Goal: Task Accomplishment & Management: Use online tool/utility

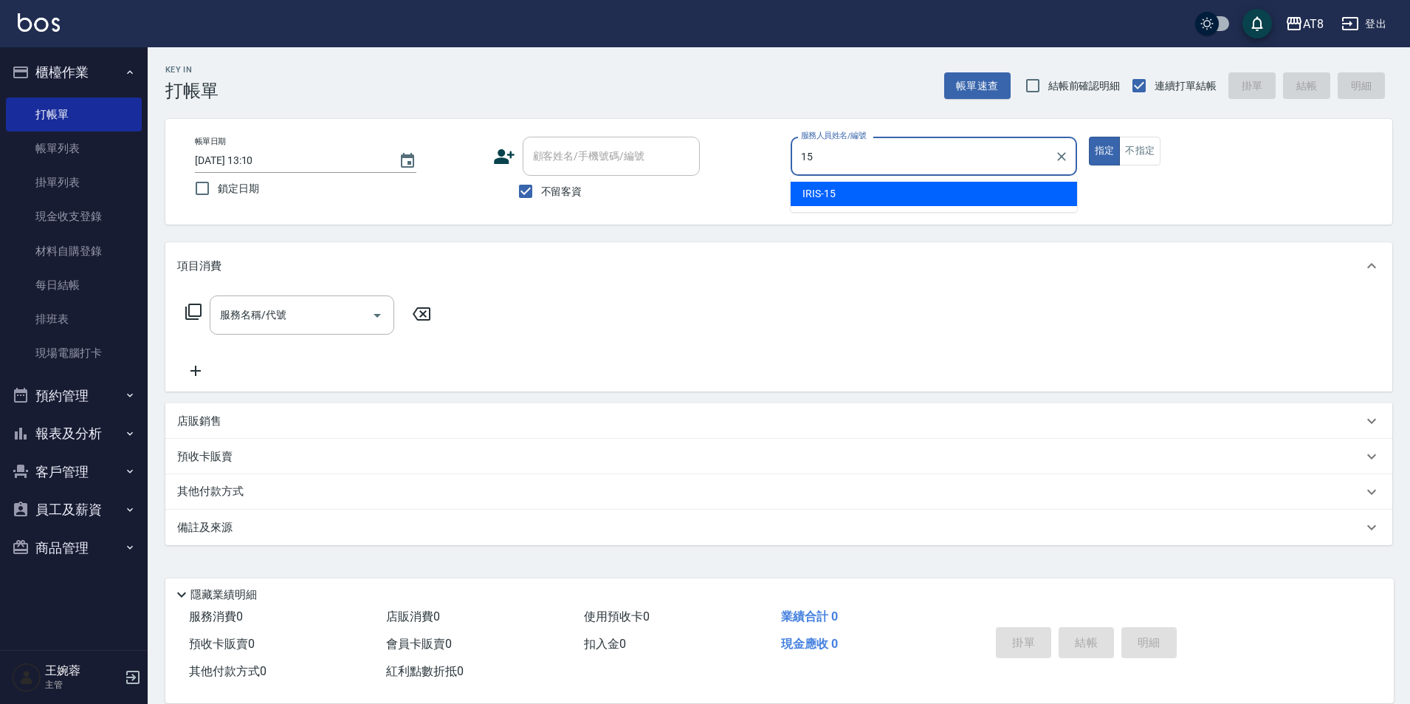
type input "IRIS-15"
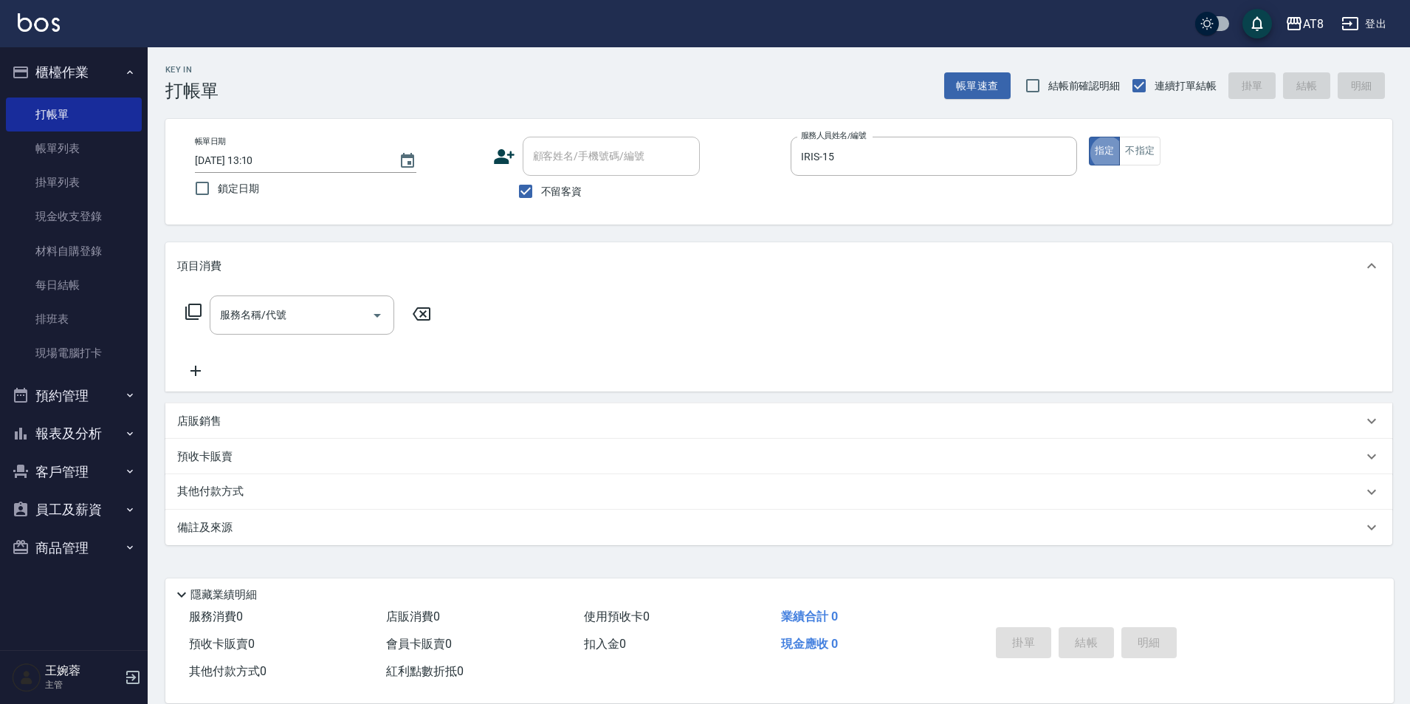
type button "true"
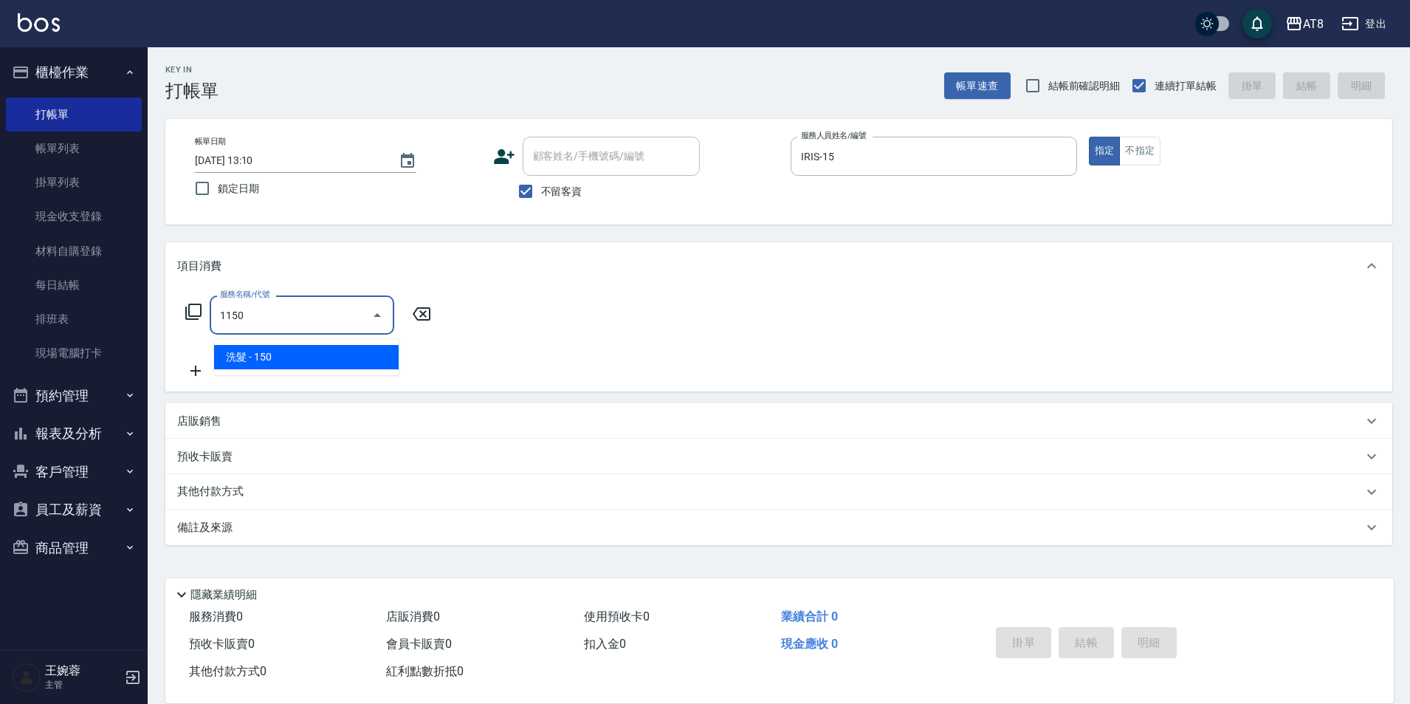
type input "洗髮(1150)"
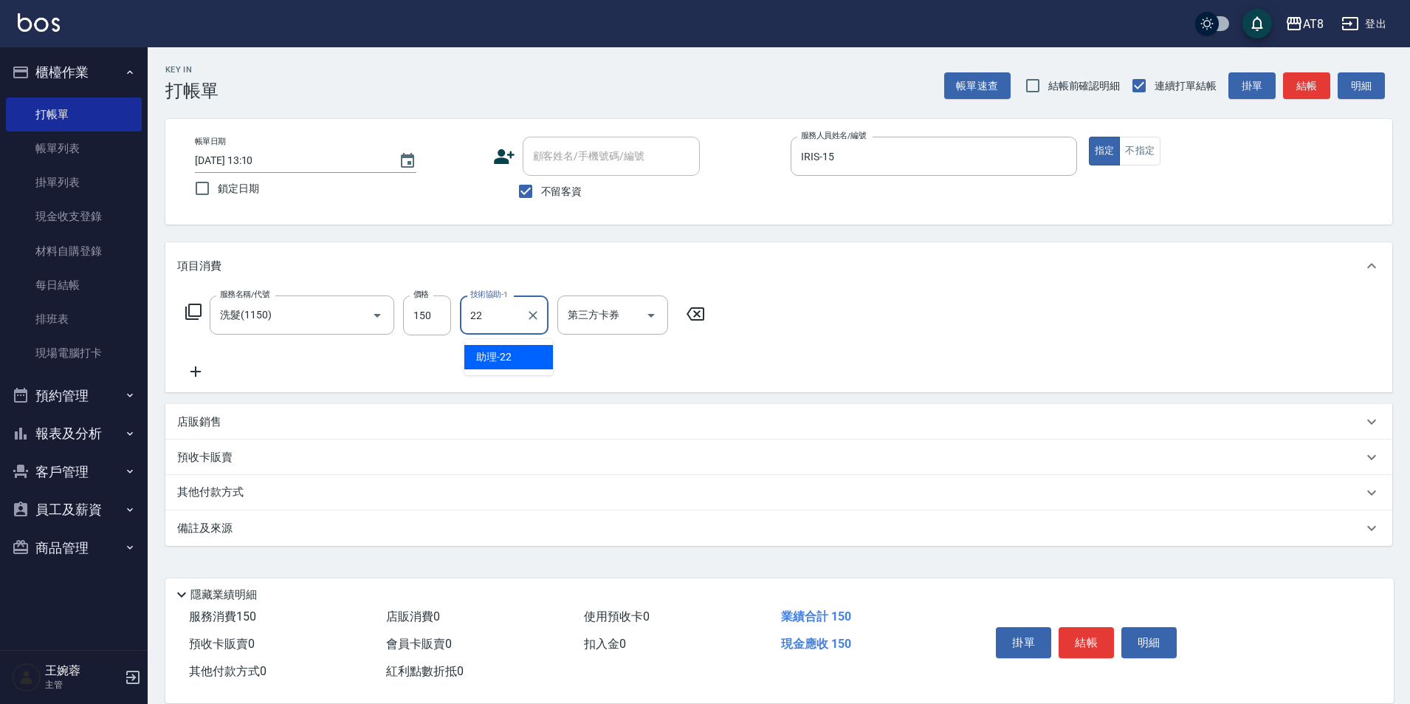
type input "助理-22"
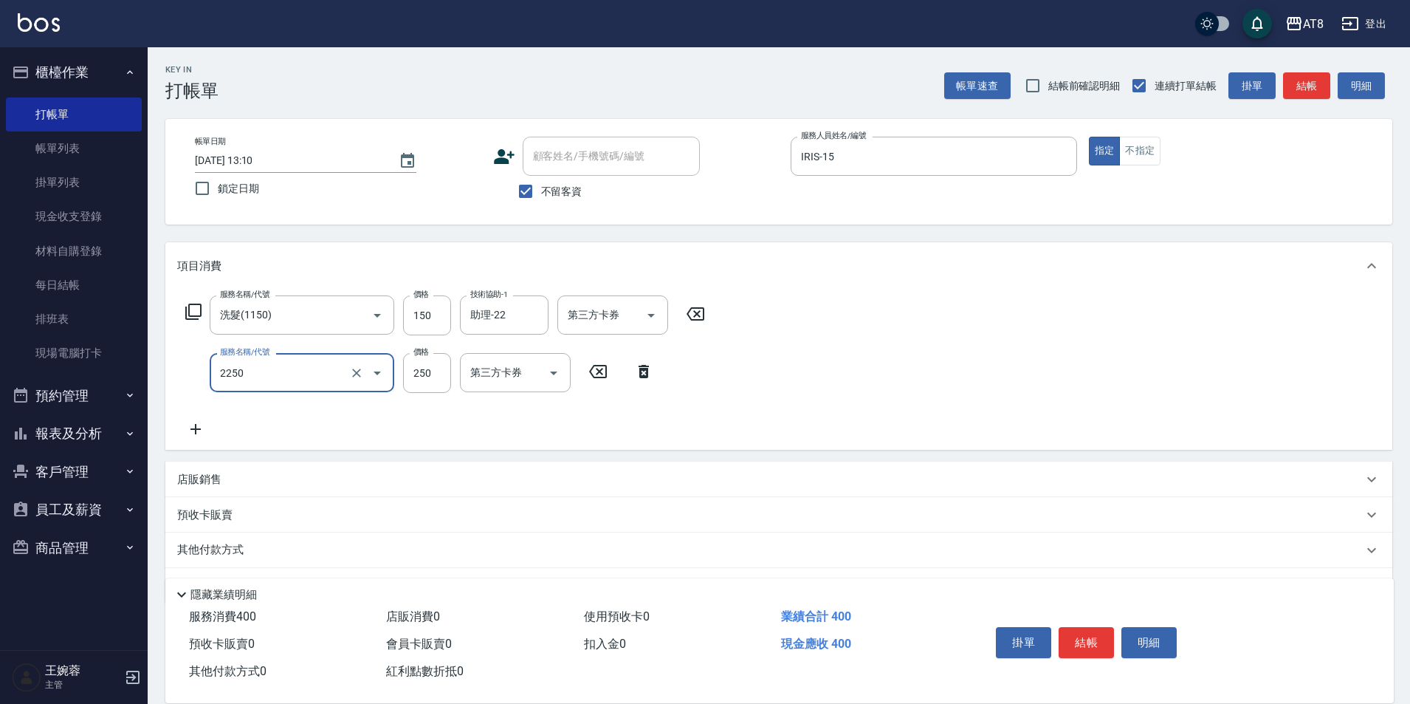
type input "剪髮(2250)"
click at [1057, 642] on div "掛單 結帳 明細" at bounding box center [1086, 644] width 193 height 47
click at [1071, 632] on button "結帳" at bounding box center [1086, 642] width 55 height 31
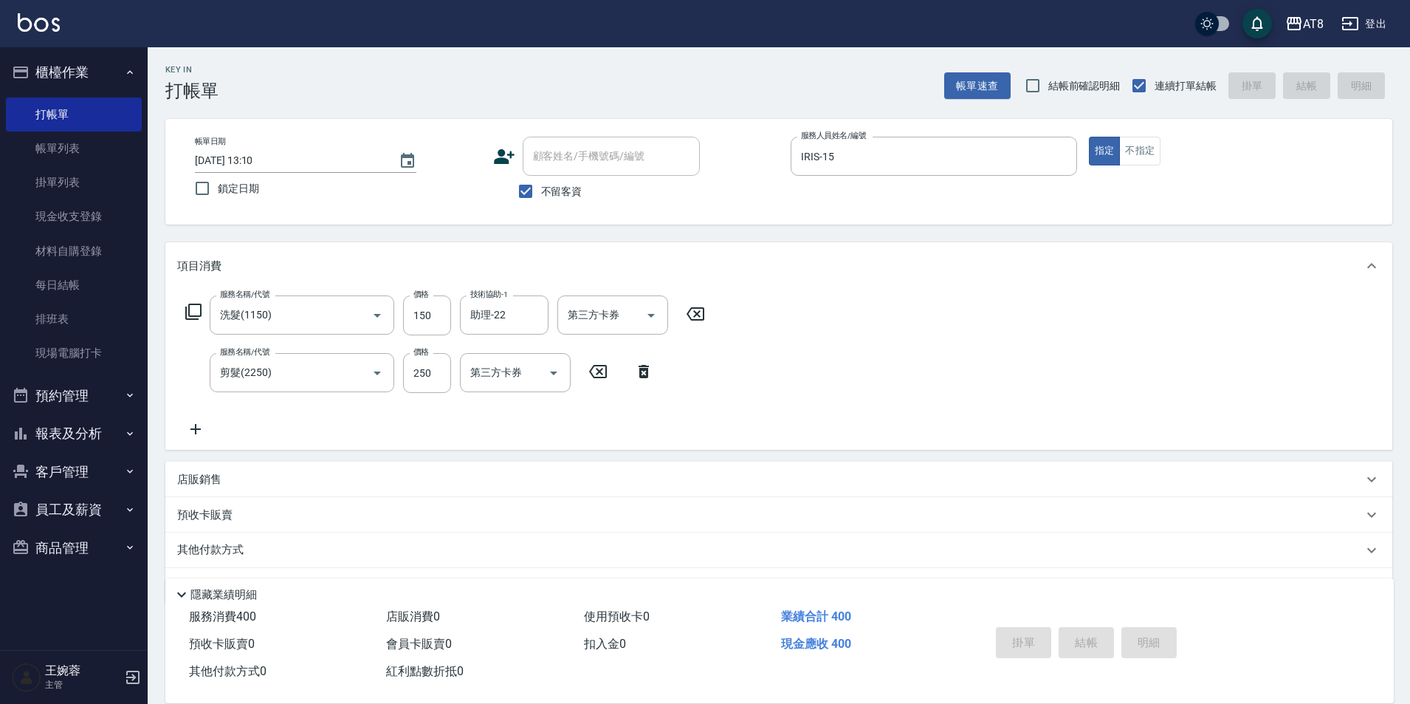
type input "[DATE] 14:23"
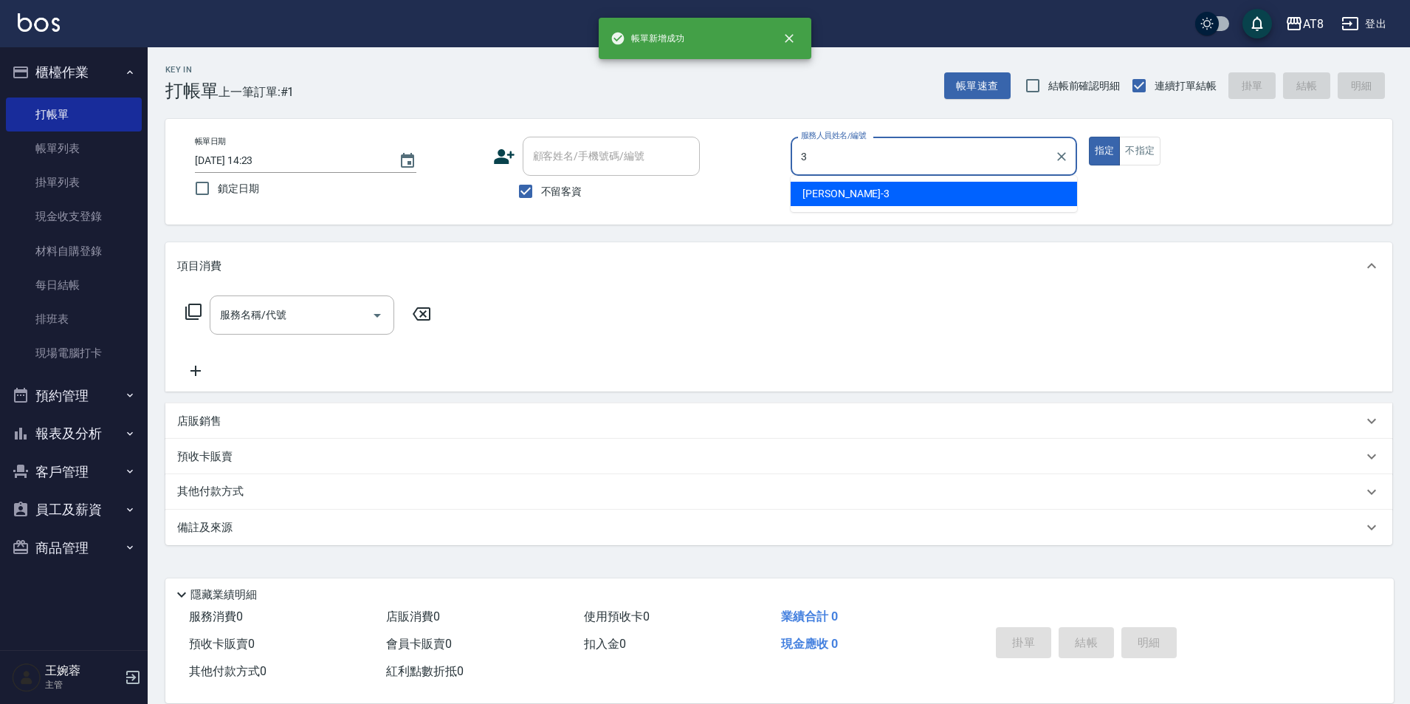
type input "[PERSON_NAME]-3"
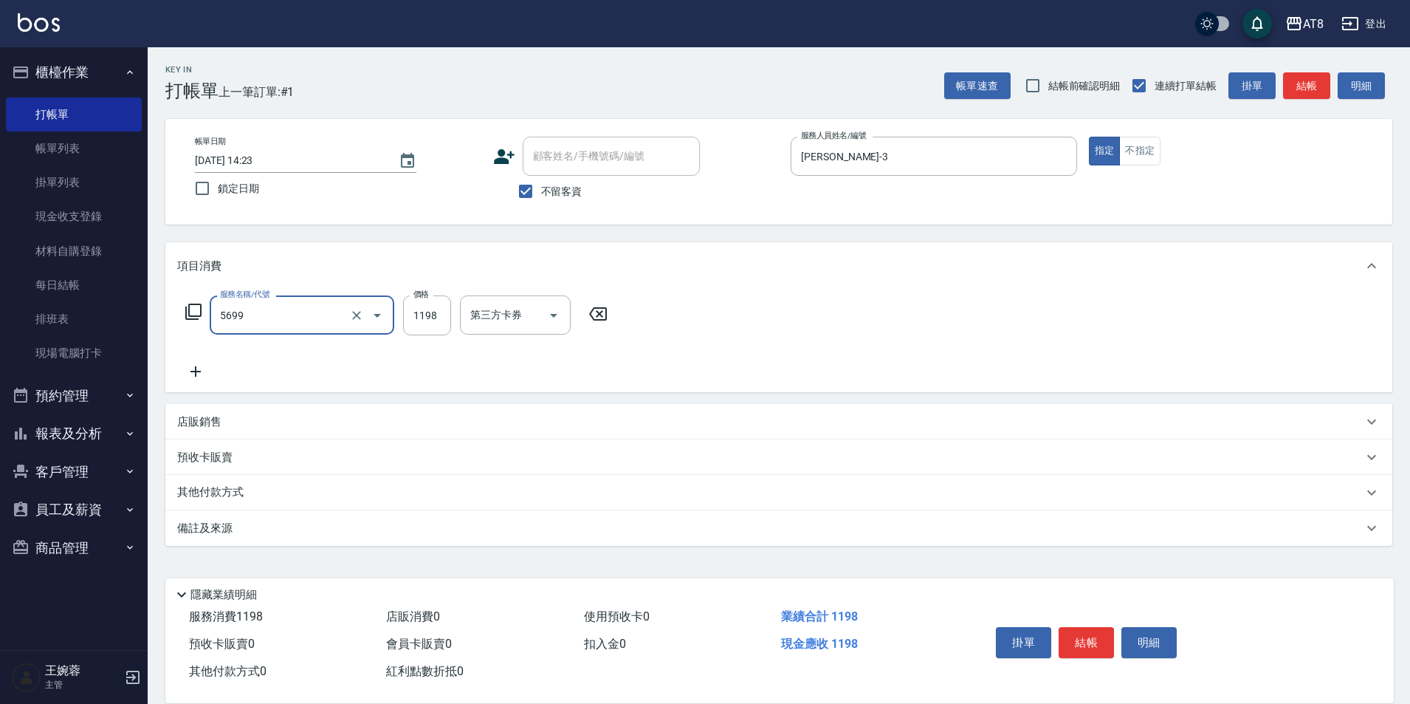
type input "水沁涼套餐(5699)"
type input "1098"
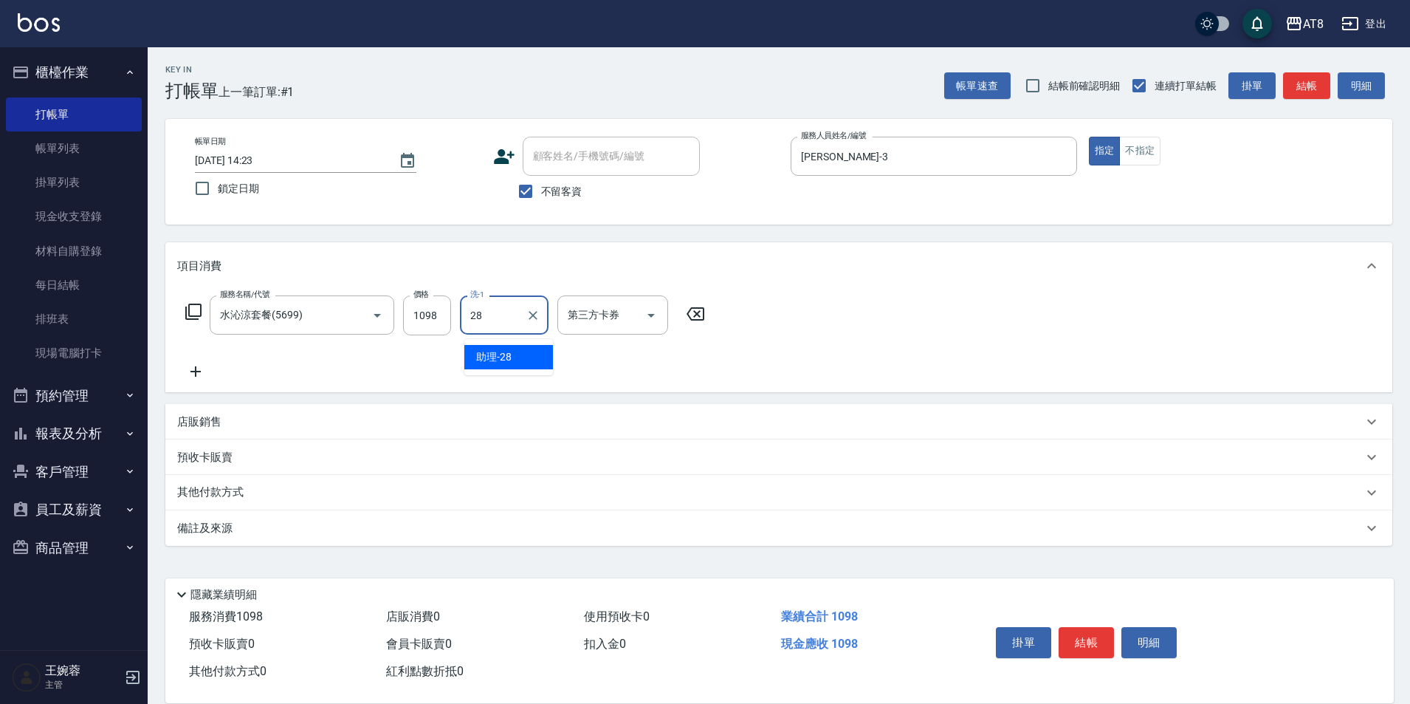
type input "助理-28"
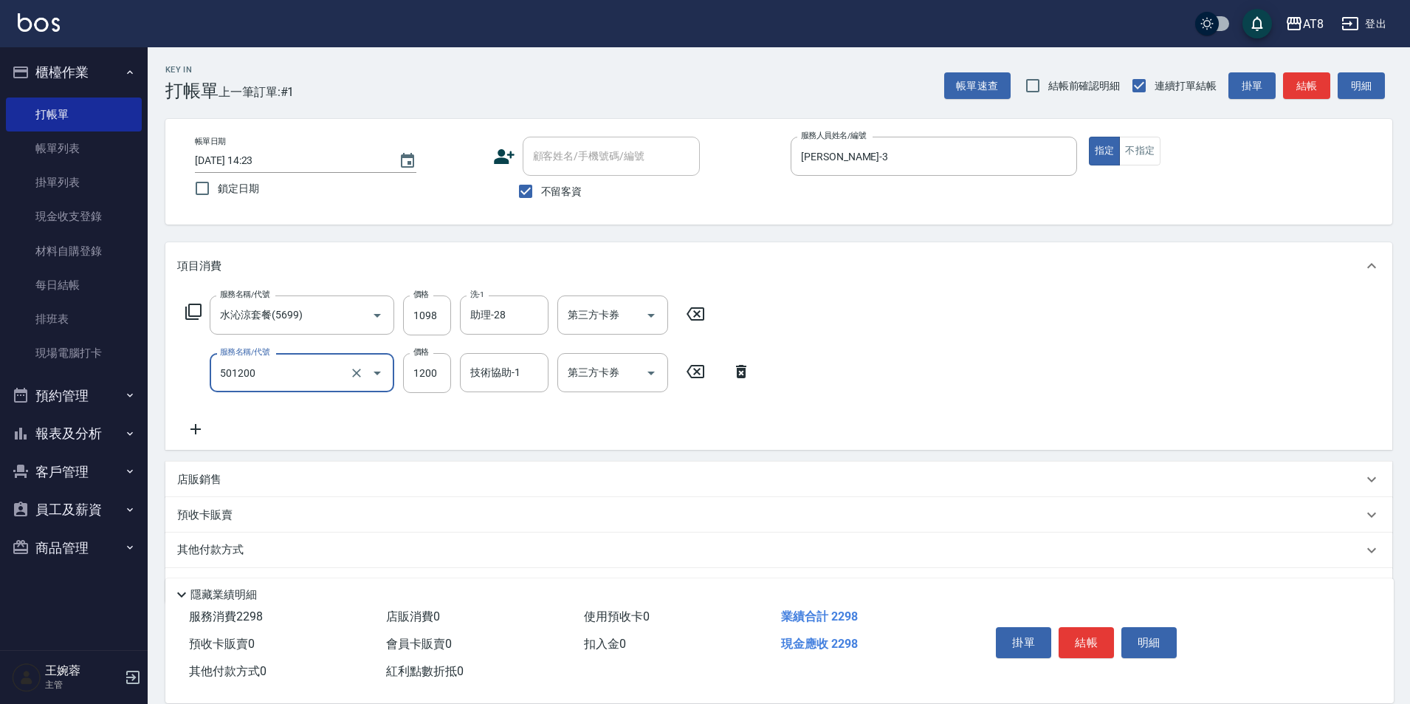
type input "入金護髮1200(501200)"
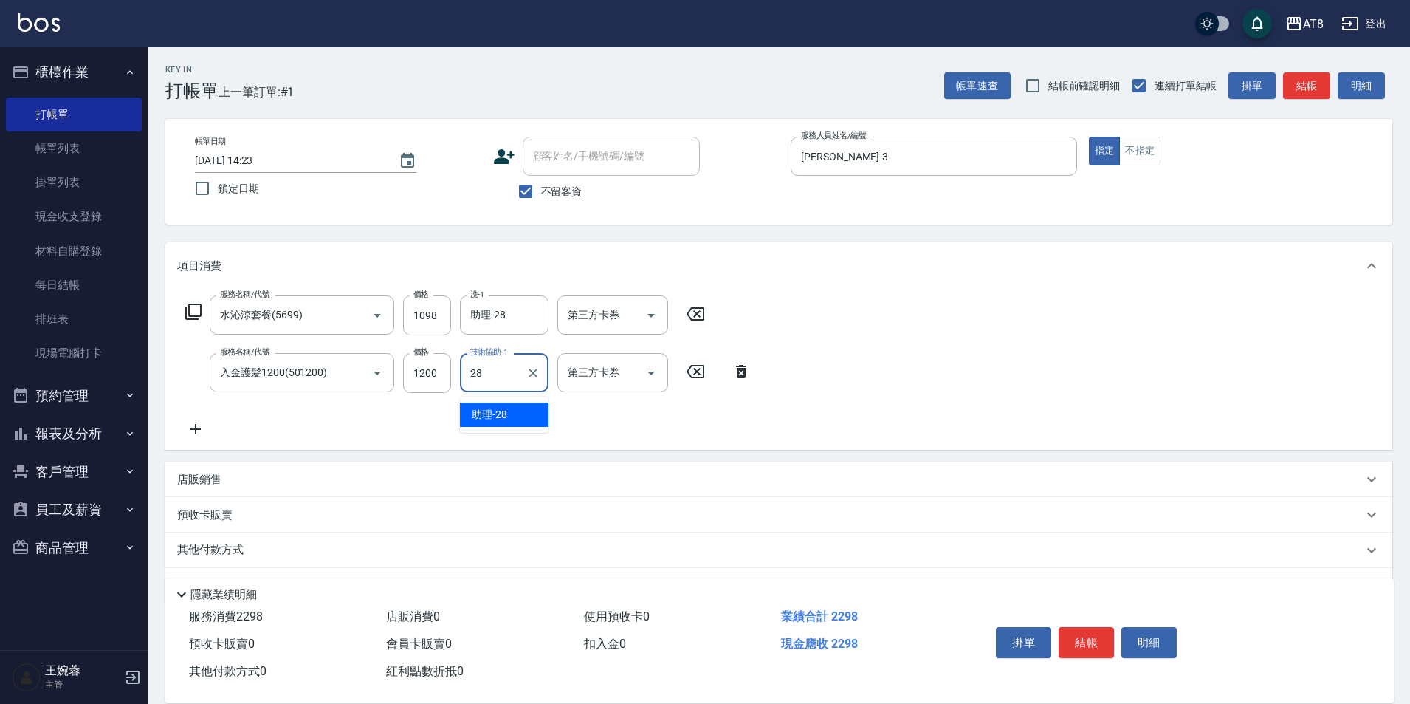
type input "助理-28"
click at [648, 322] on icon "Open" at bounding box center [651, 315] width 18 height 18
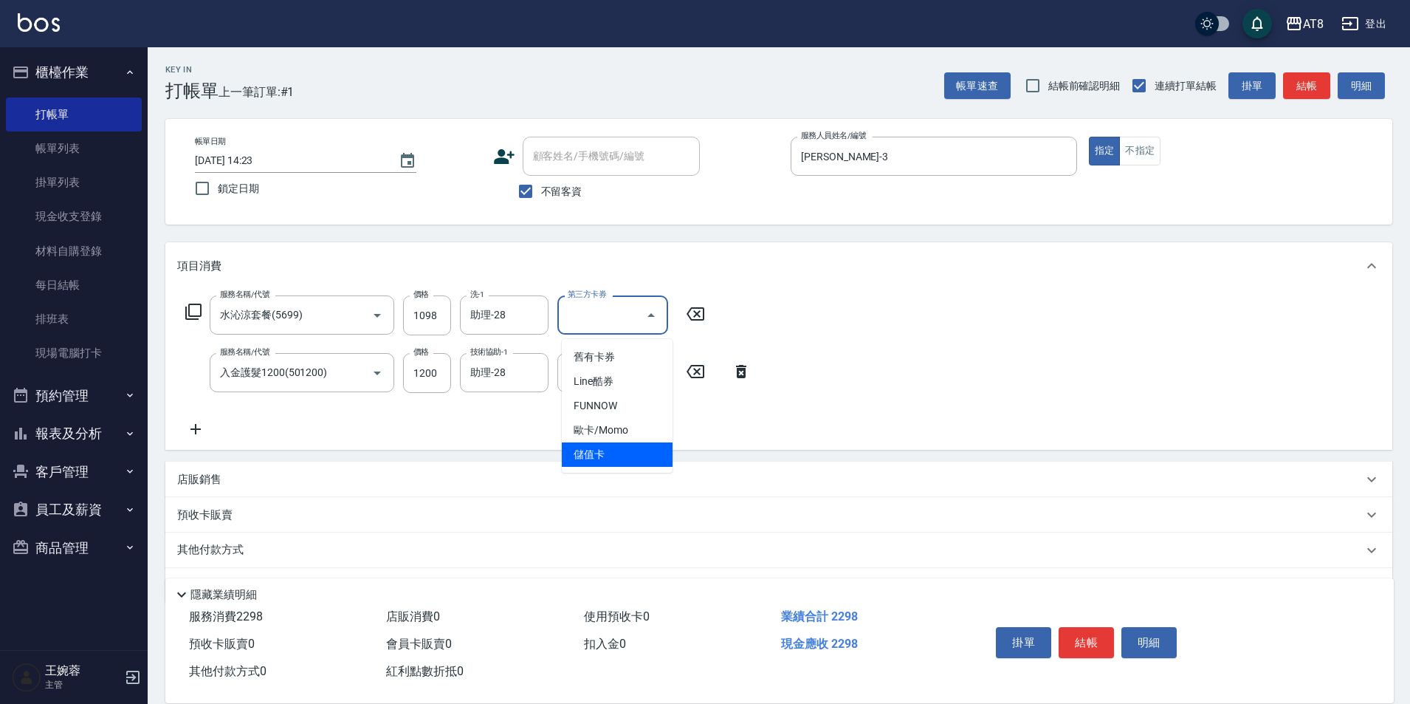
click at [636, 459] on span "儲值卡" at bounding box center [617, 454] width 111 height 24
type input "儲值卡"
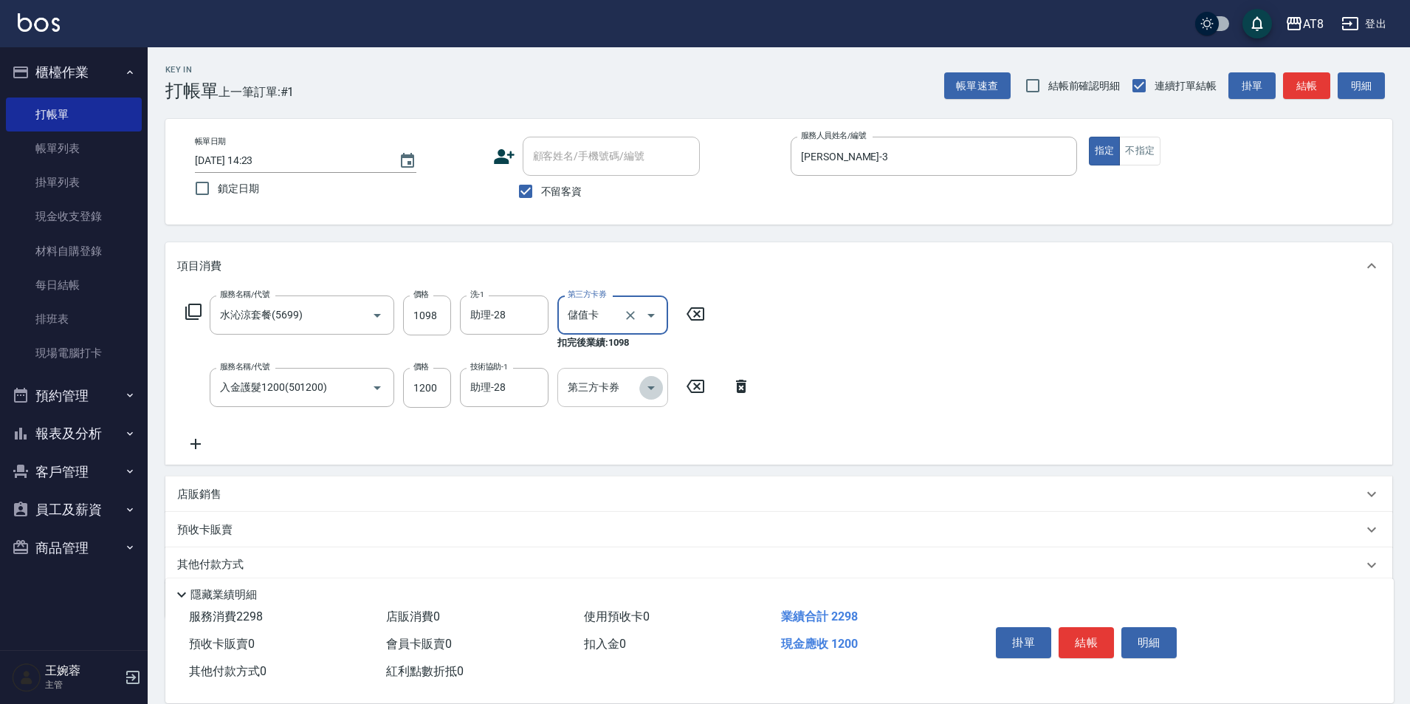
click at [645, 397] on icon "Open" at bounding box center [651, 388] width 18 height 18
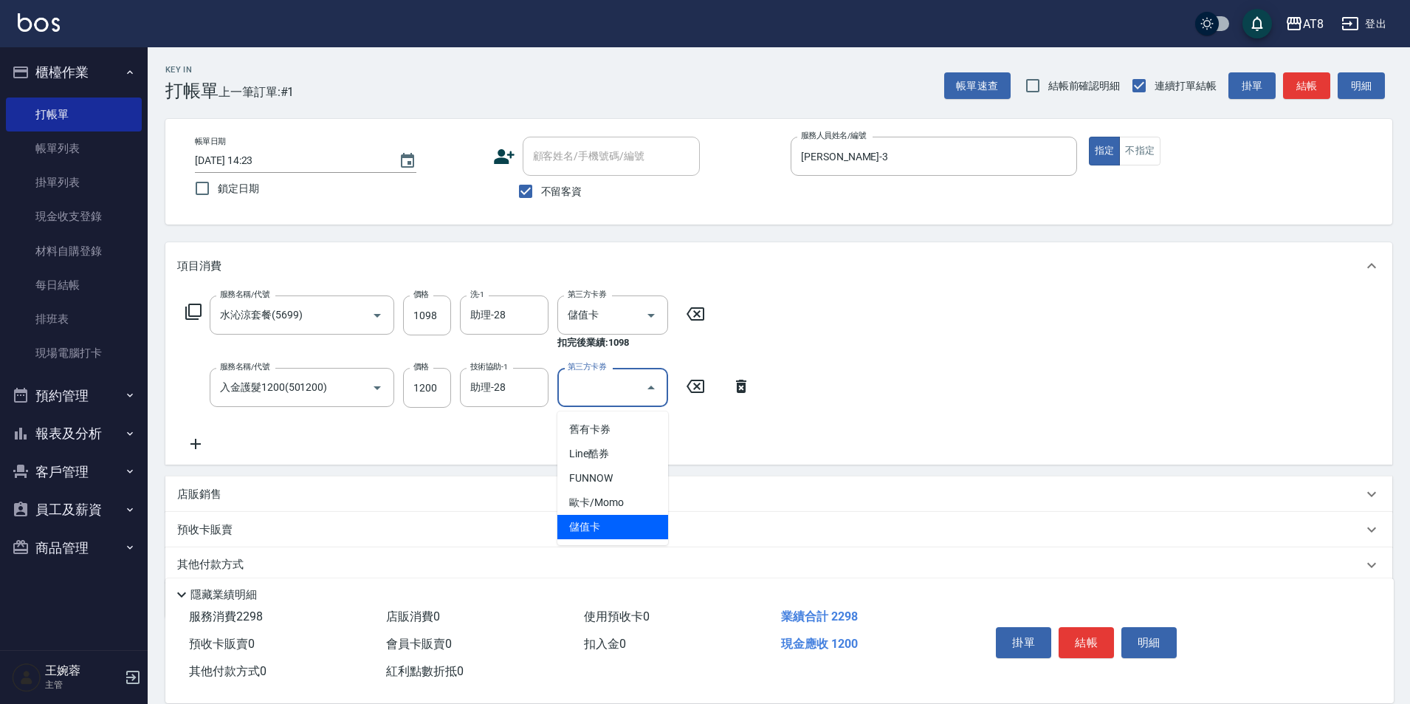
click at [642, 525] on span "儲值卡" at bounding box center [613, 527] width 111 height 24
type input "儲值卡"
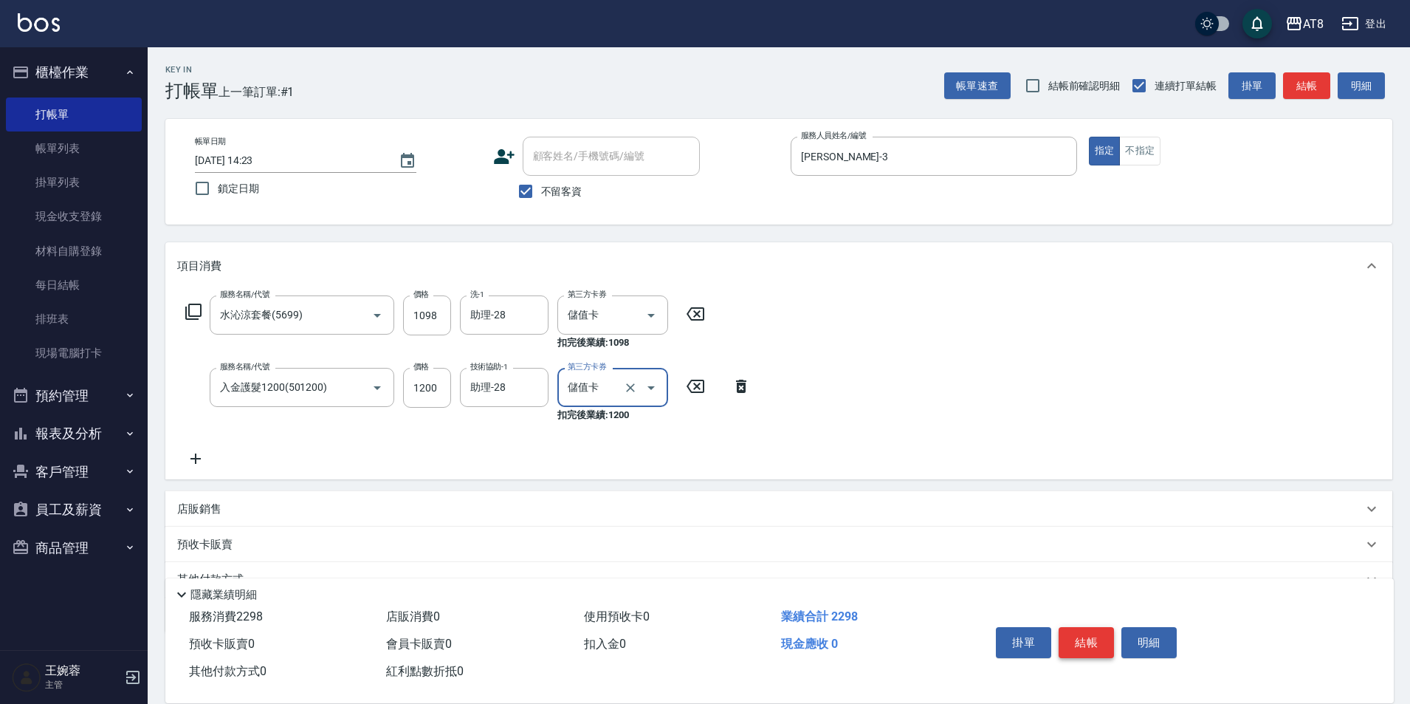
click at [1094, 627] on button "結帳" at bounding box center [1086, 642] width 55 height 31
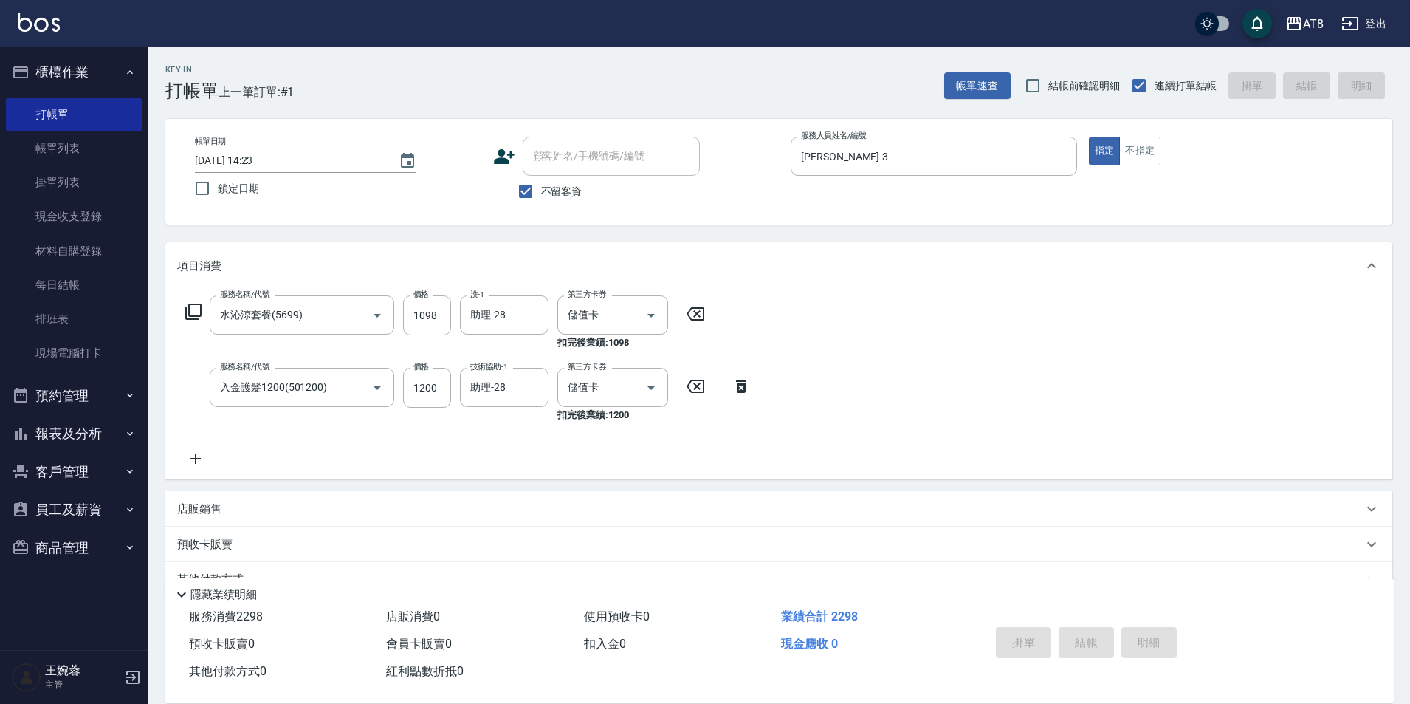
type input "[DATE] 14:24"
